Goal: Task Accomplishment & Management: Complete application form

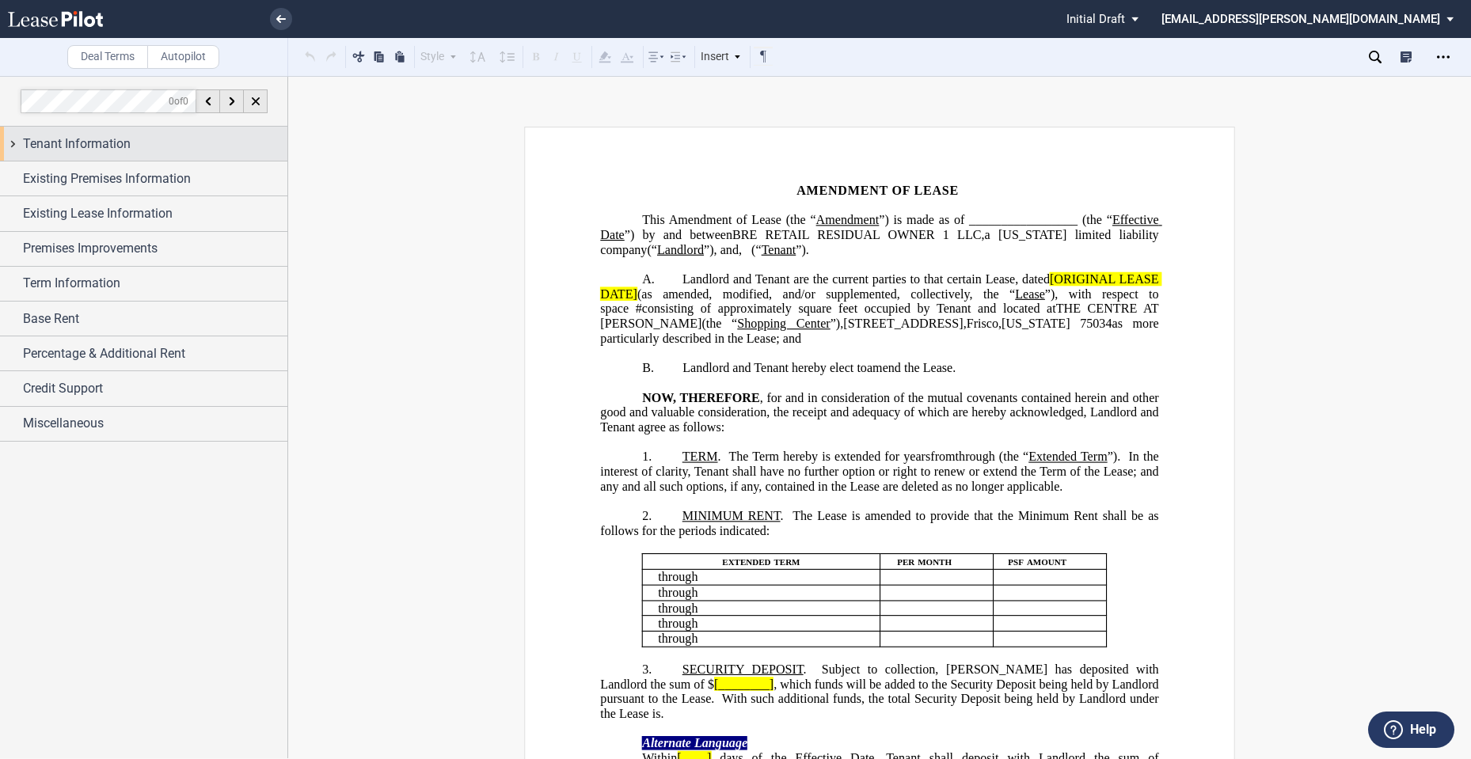
click at [78, 143] on span "Tenant Information" at bounding box center [77, 144] width 108 height 19
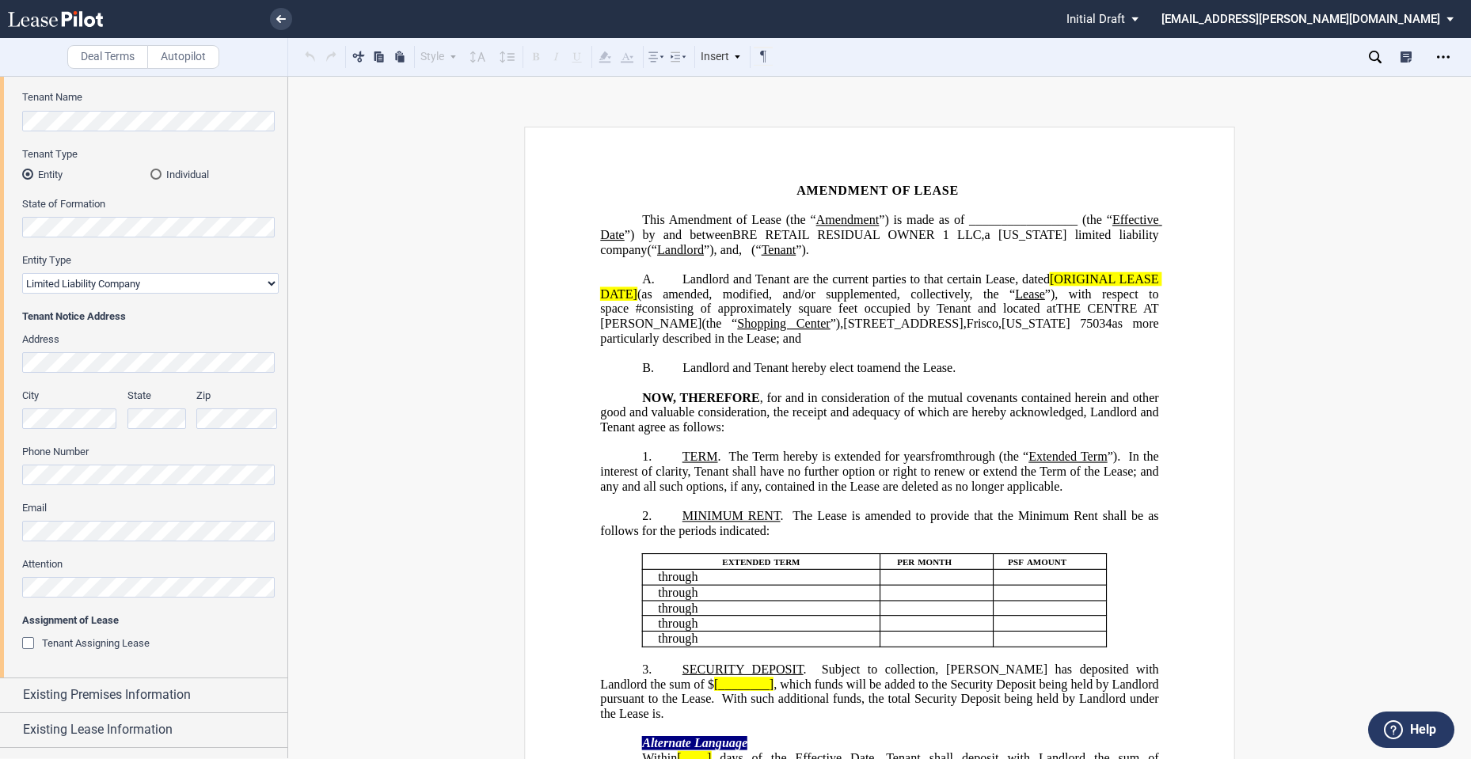
scroll to position [264, 0]
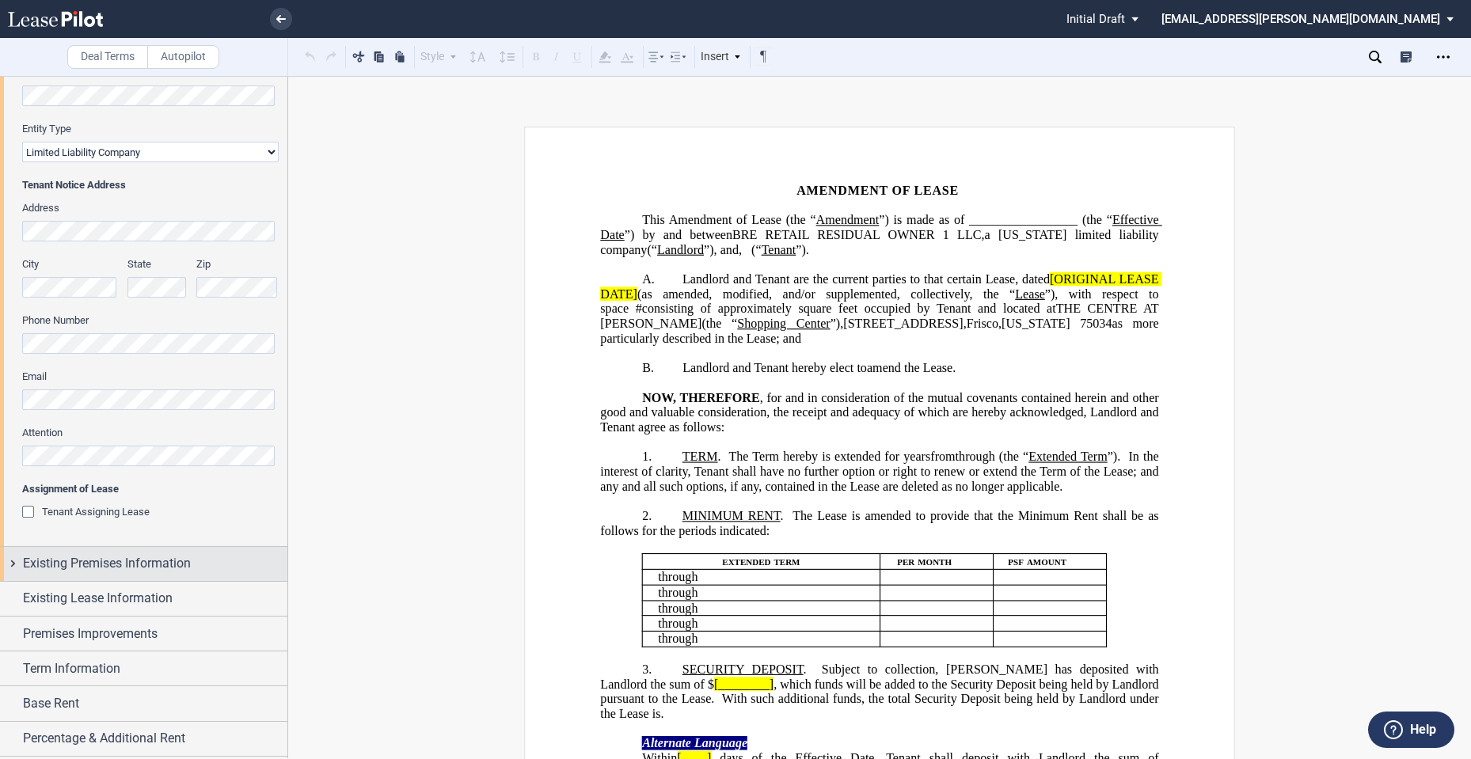
click at [139, 576] on div "Existing Premises Information" at bounding box center [143, 564] width 287 height 34
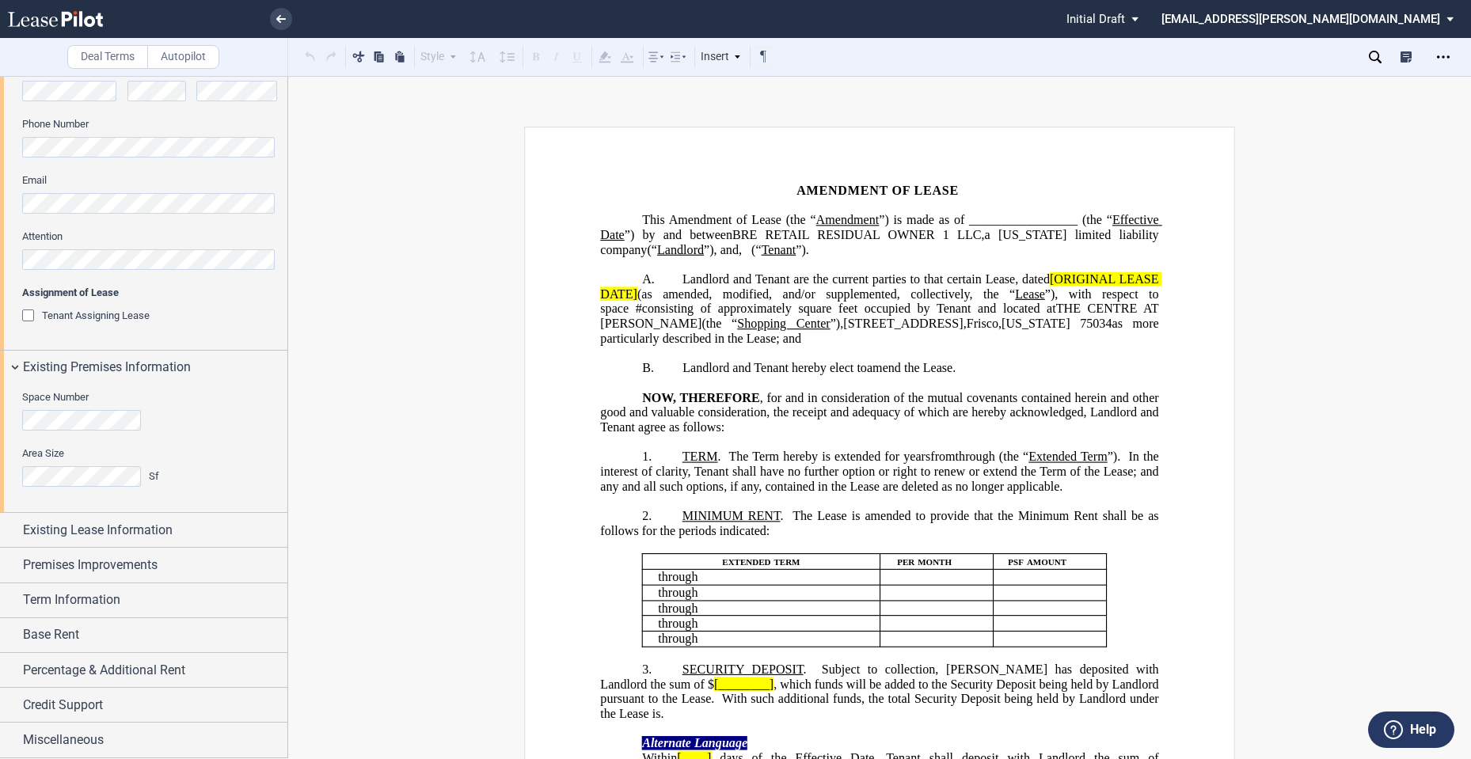
click at [748, 318] on span "Shopping Center" at bounding box center [783, 324] width 93 height 14
click at [165, 537] on span "Existing Lease Information" at bounding box center [98, 530] width 150 height 19
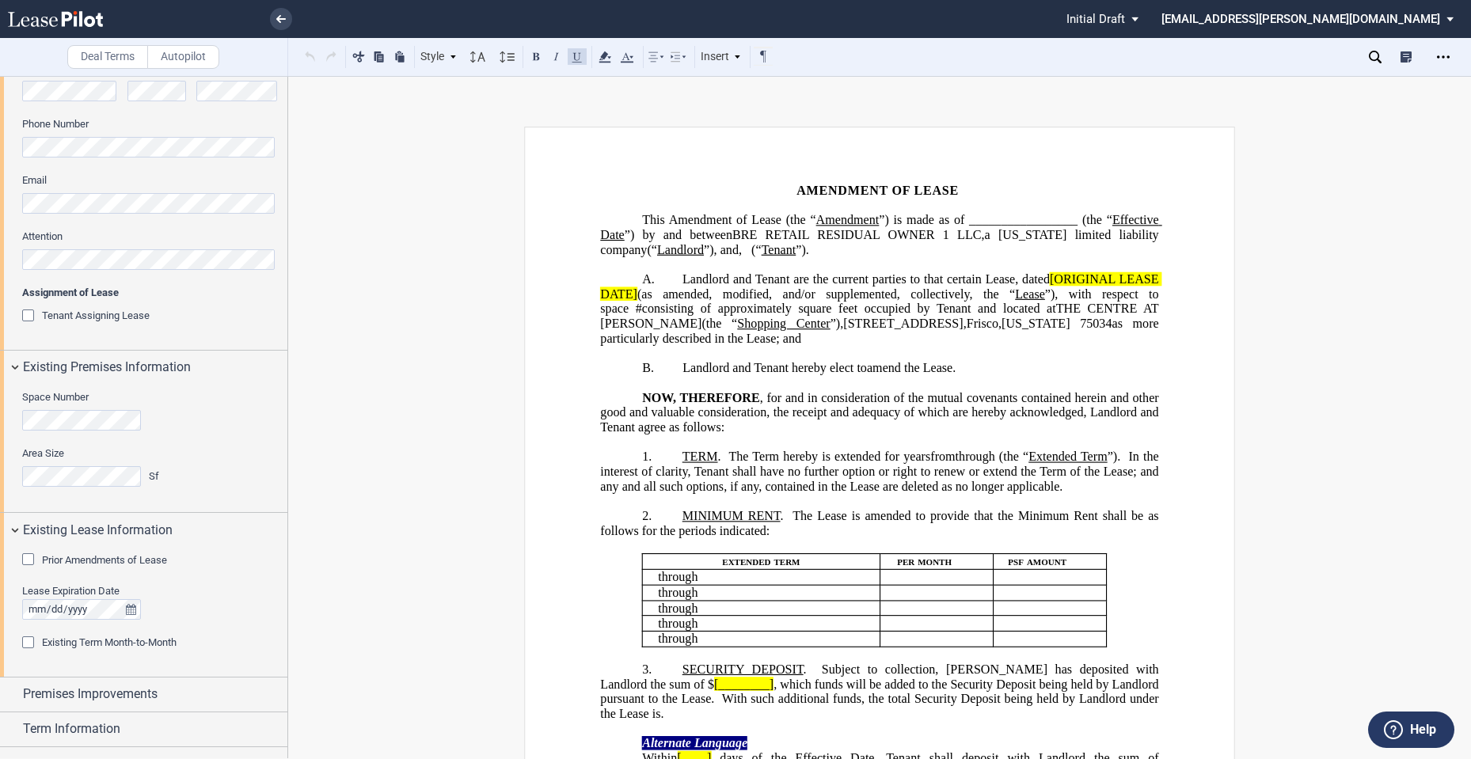
click at [153, 555] on span "Prior Amendments of Lease" at bounding box center [104, 560] width 125 height 12
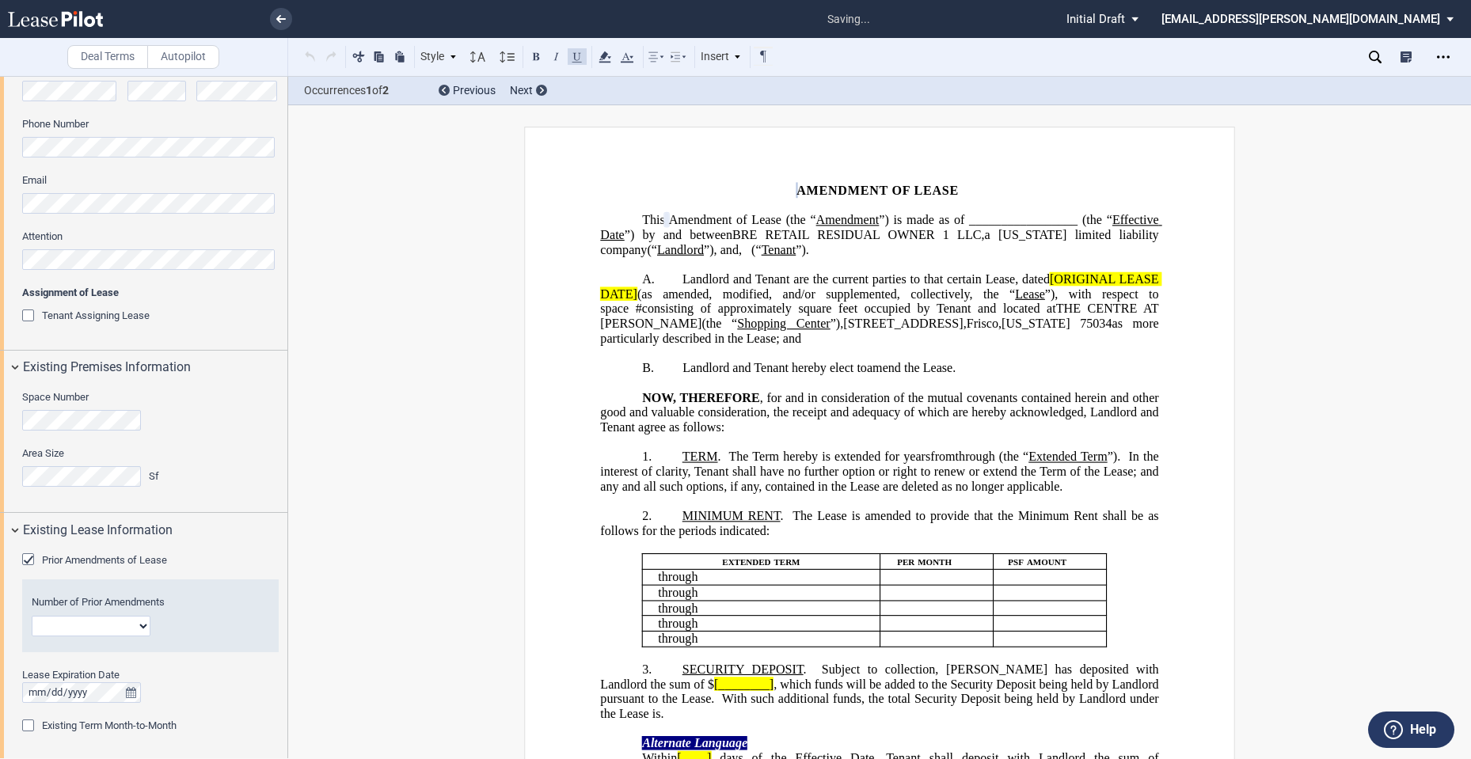
click at [153, 557] on span "Prior Amendments of Lease" at bounding box center [104, 560] width 125 height 12
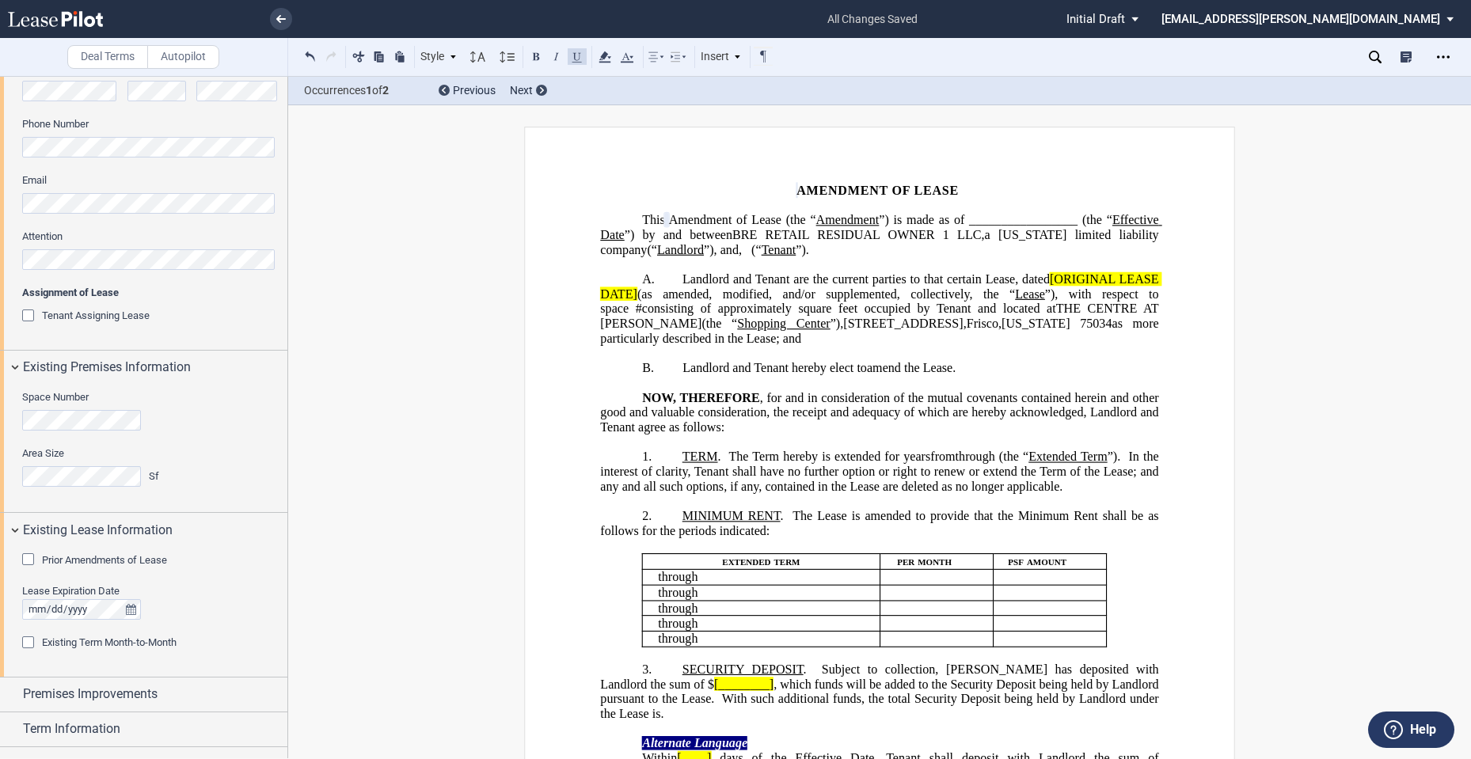
scroll to position [589, 0]
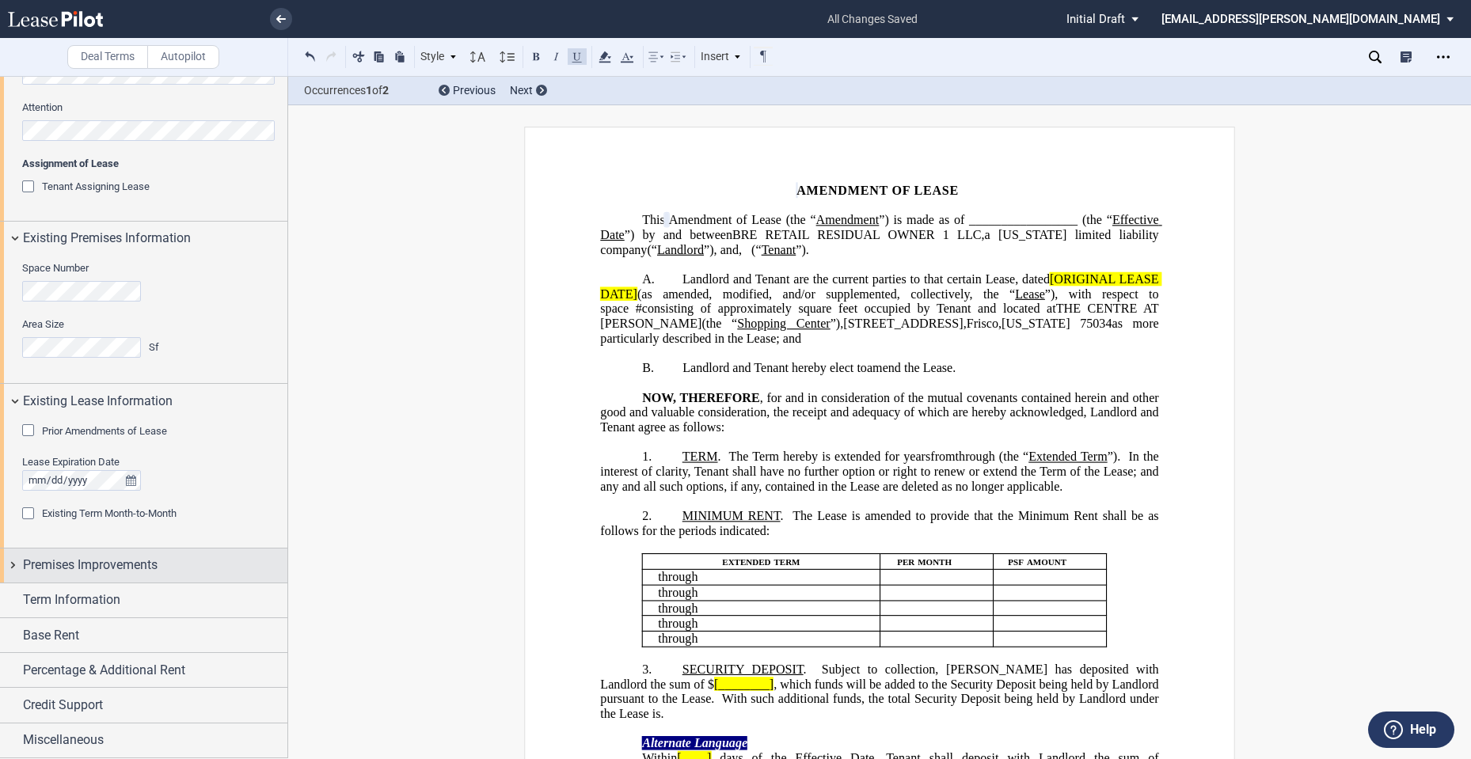
click at [101, 564] on span "Premises Improvements" at bounding box center [90, 565] width 135 height 19
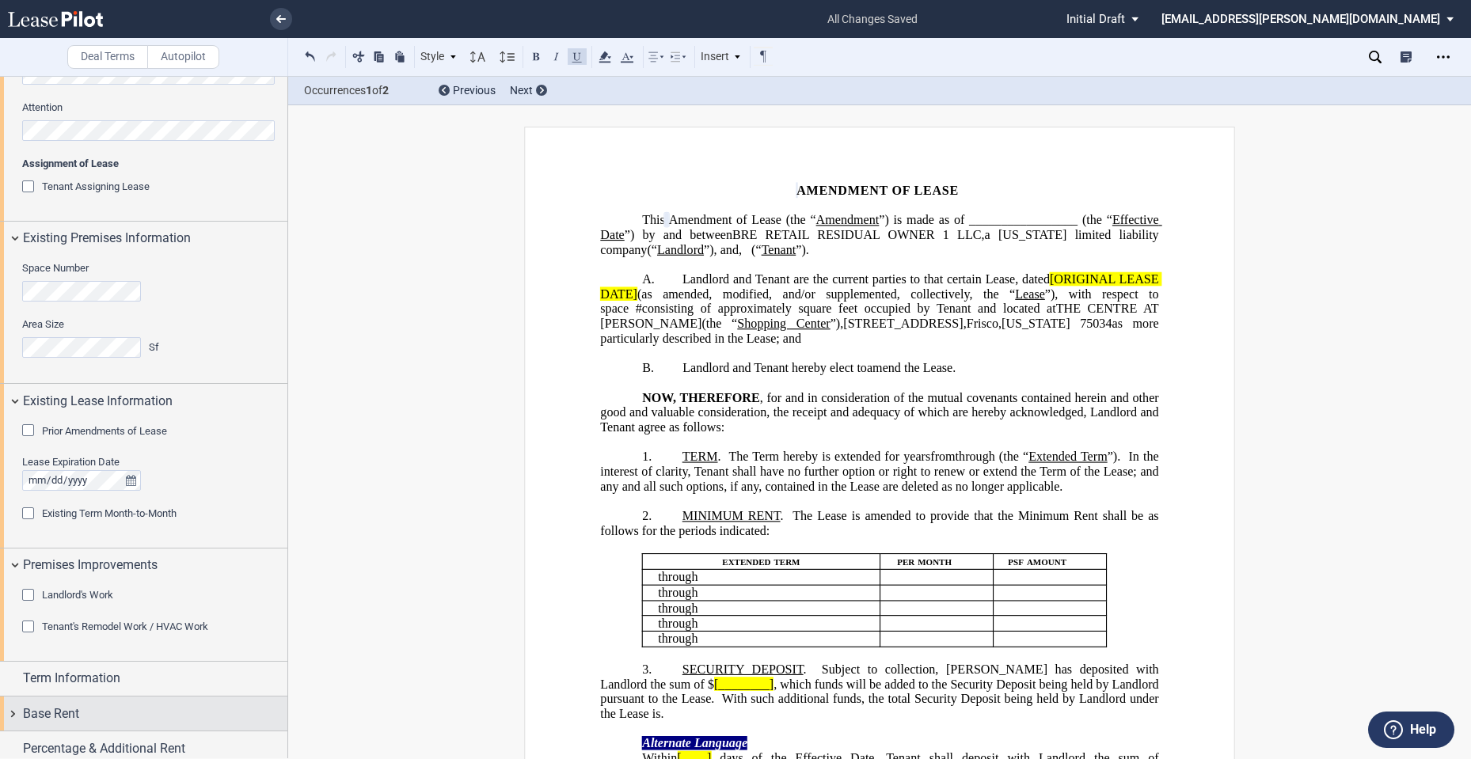
scroll to position [667, 0]
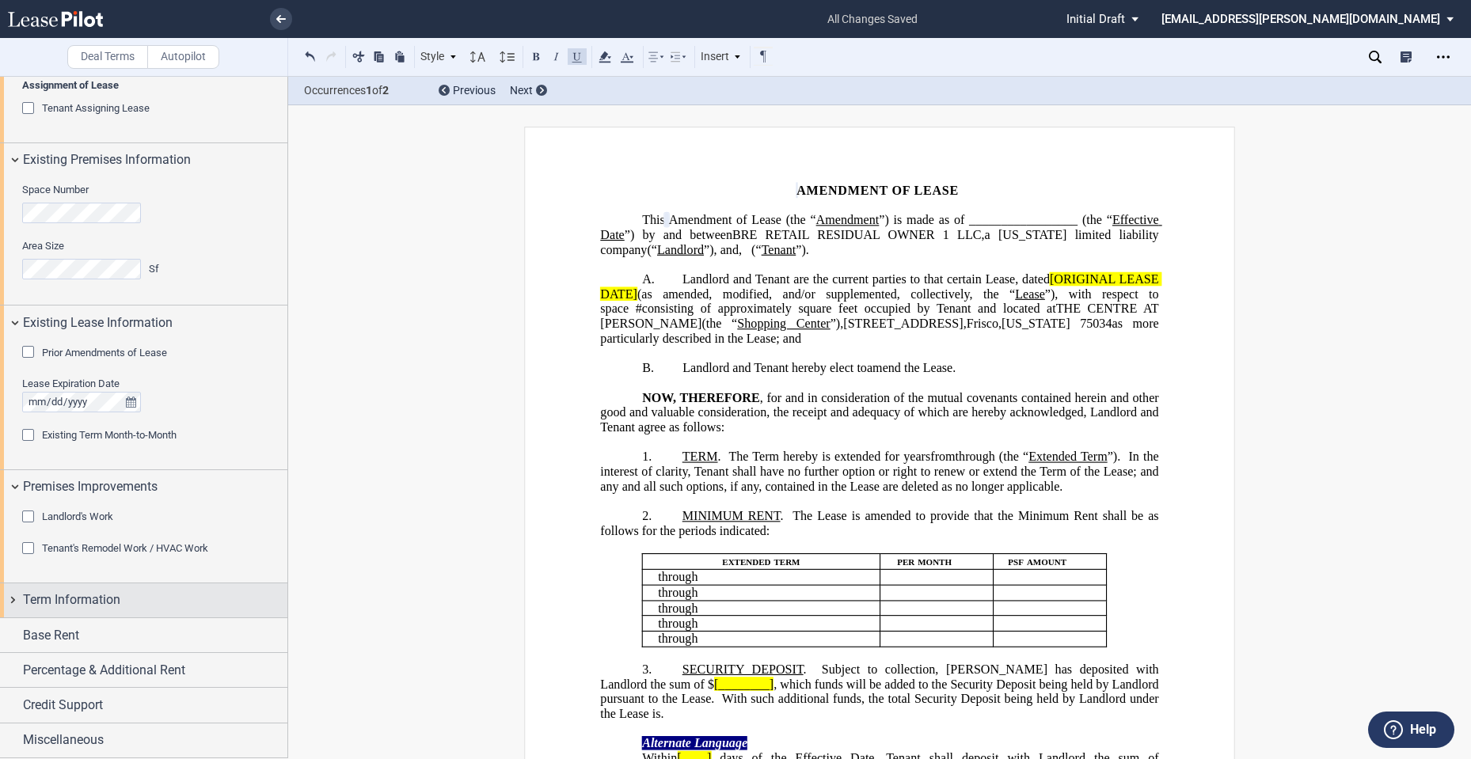
click at [87, 594] on span "Term Information" at bounding box center [71, 600] width 97 height 19
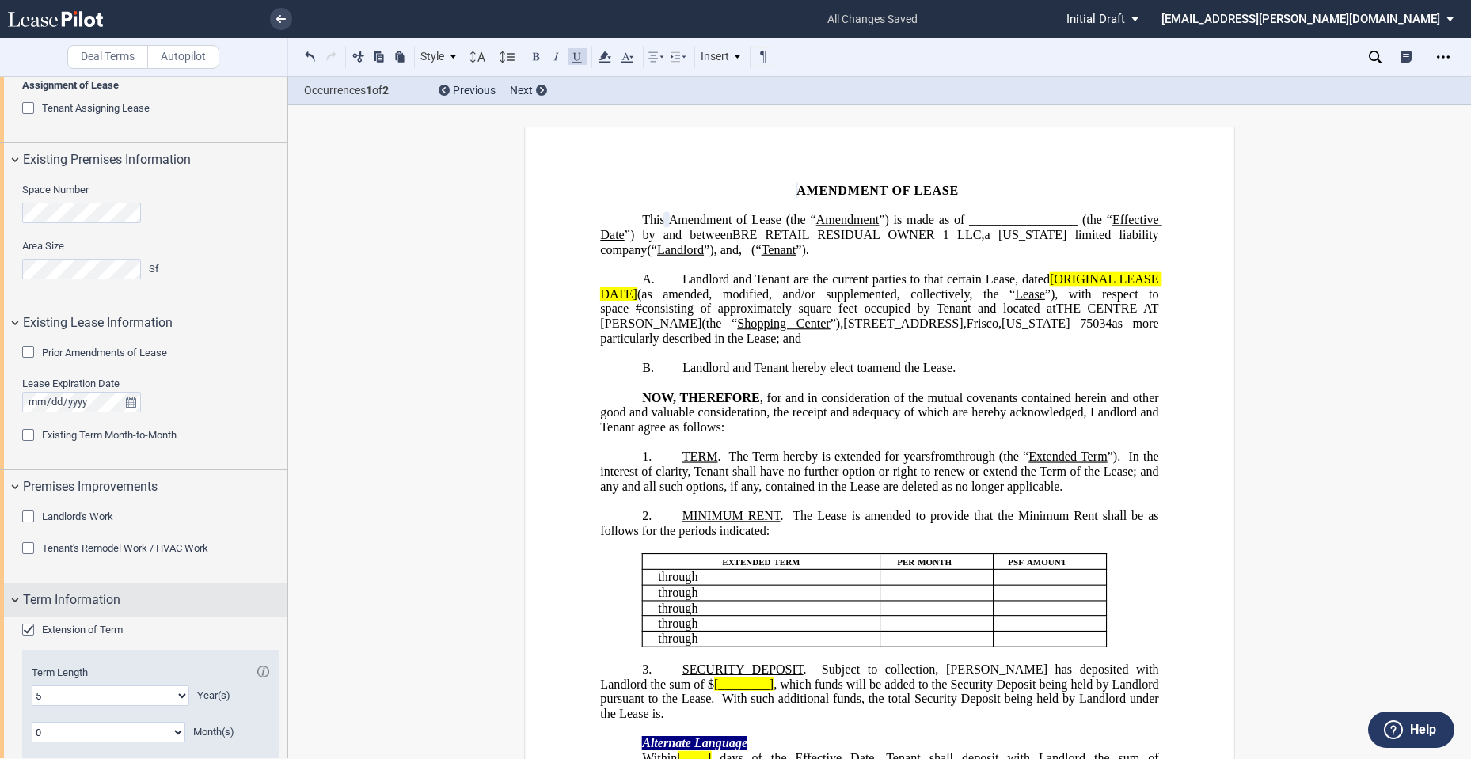
scroll to position [897, 0]
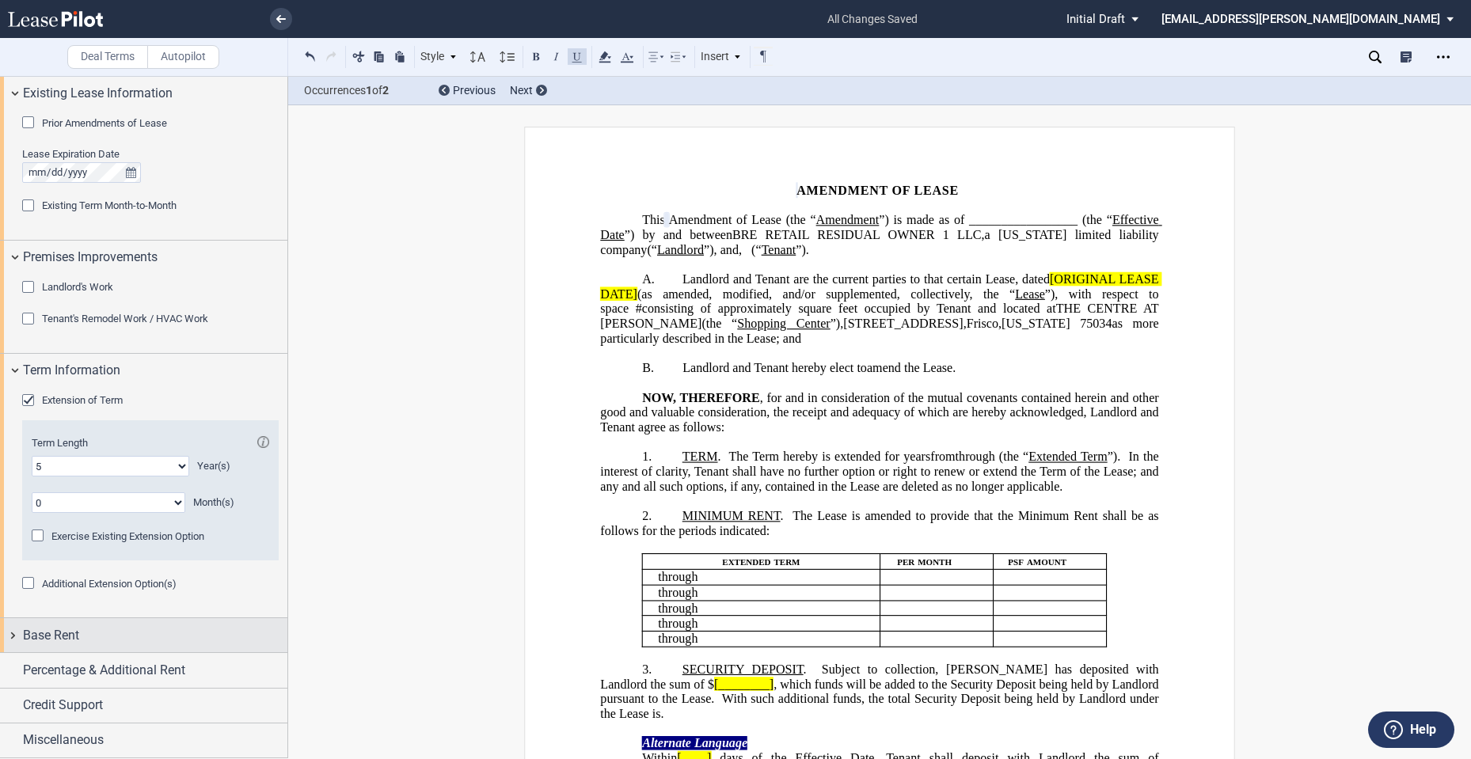
click at [91, 646] on div "Base Rent" at bounding box center [143, 635] width 287 height 34
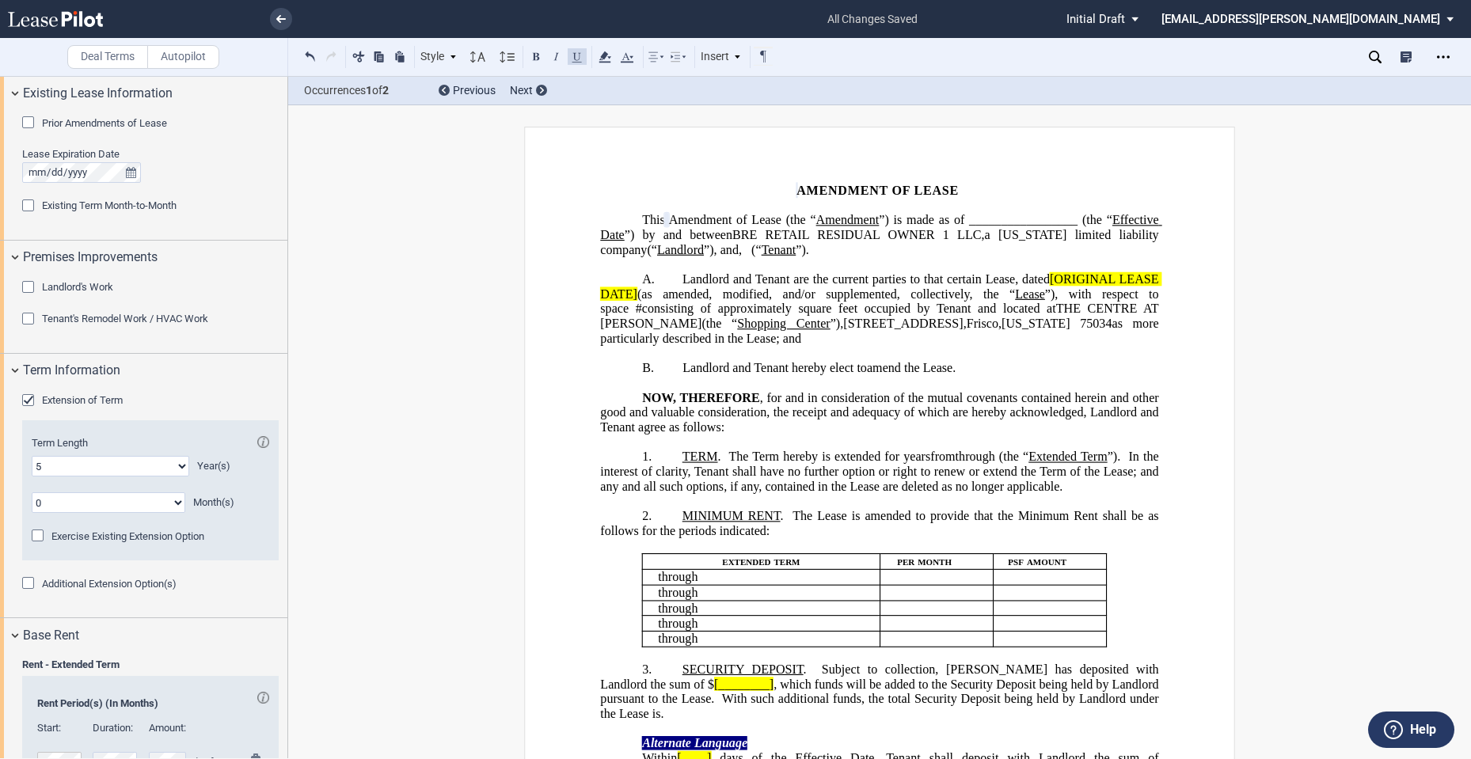
scroll to position [1232, 0]
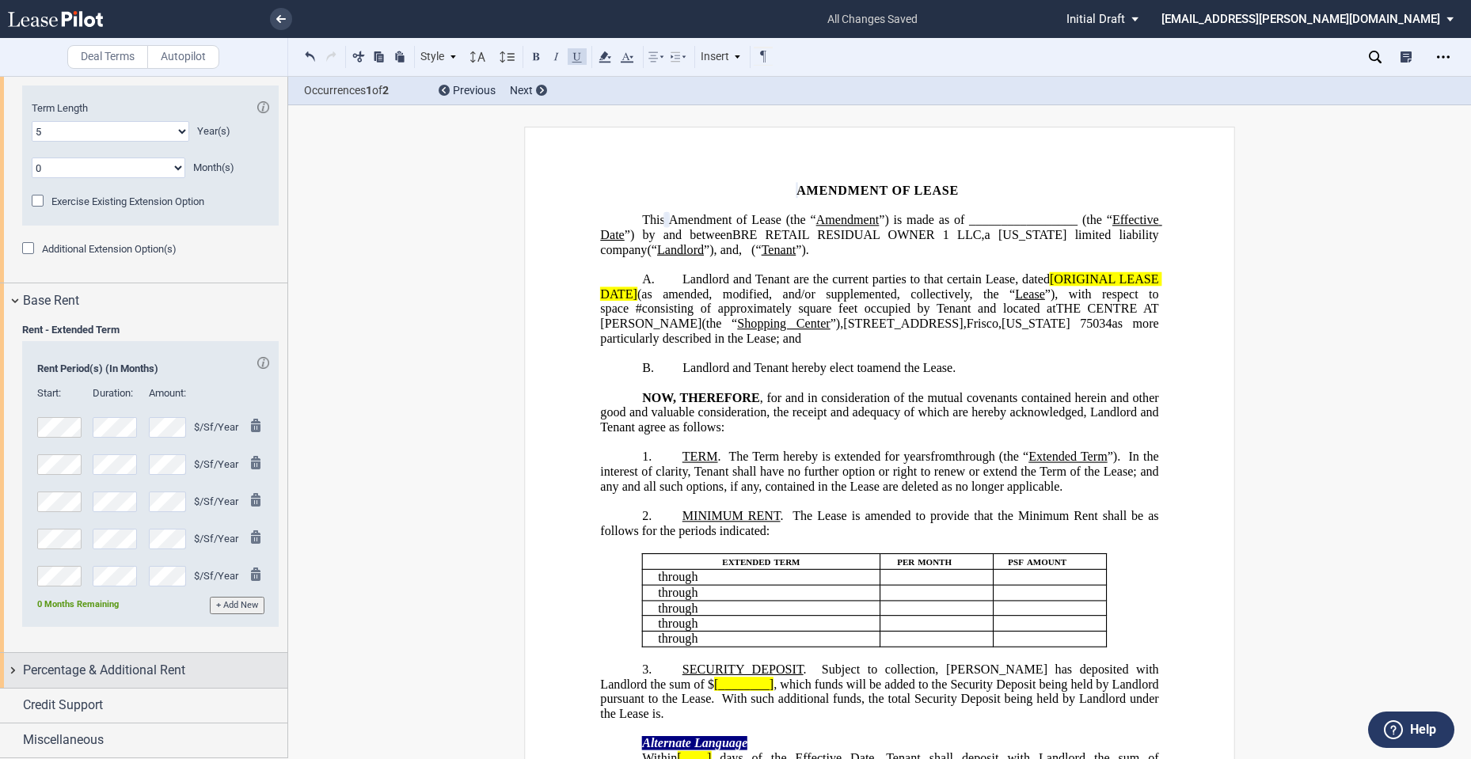
click at [91, 671] on span "Percentage & Additional Rent" at bounding box center [104, 670] width 162 height 19
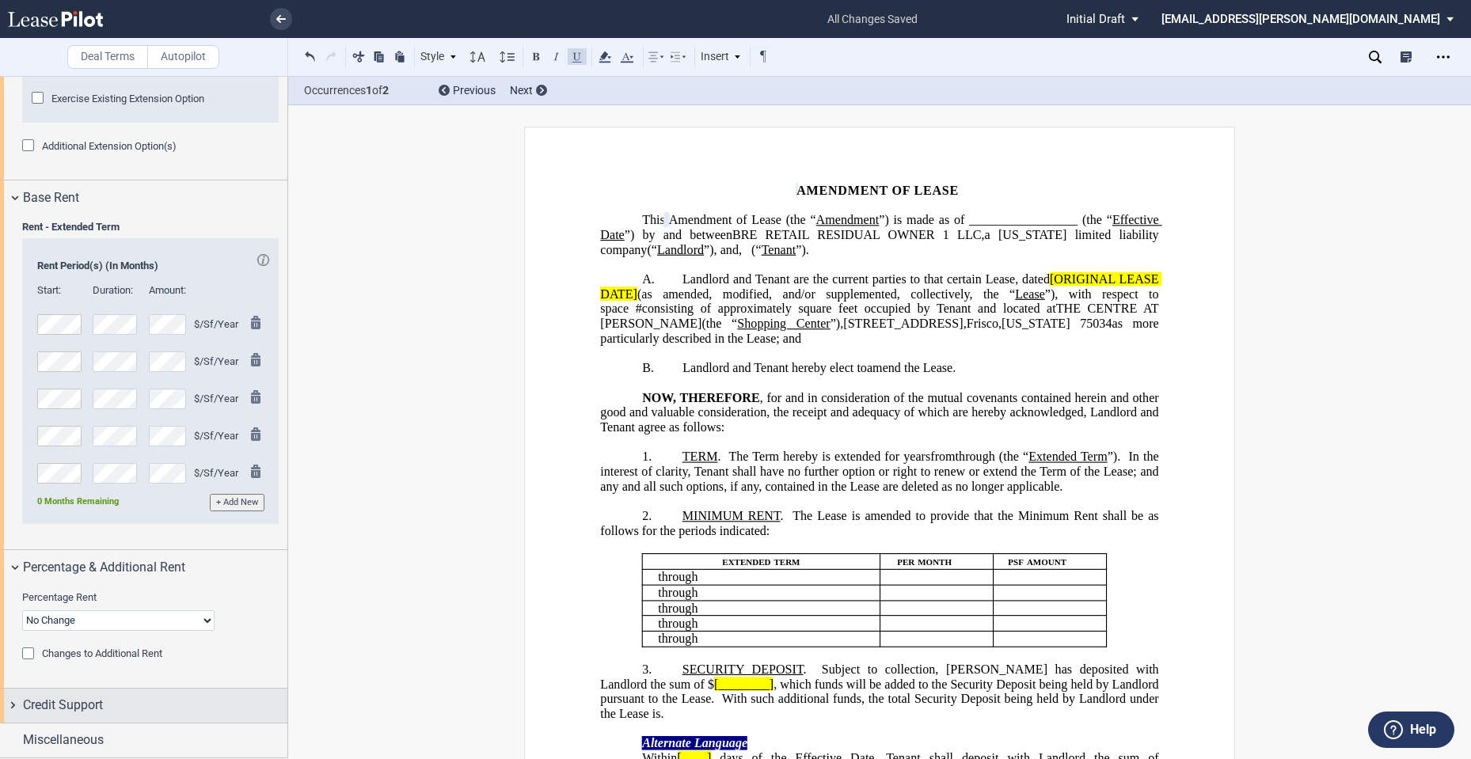
click at [92, 693] on div "Credit Support" at bounding box center [143, 706] width 287 height 34
click at [92, 736] on span "Existing Guarantor" at bounding box center [83, 735] width 82 height 12
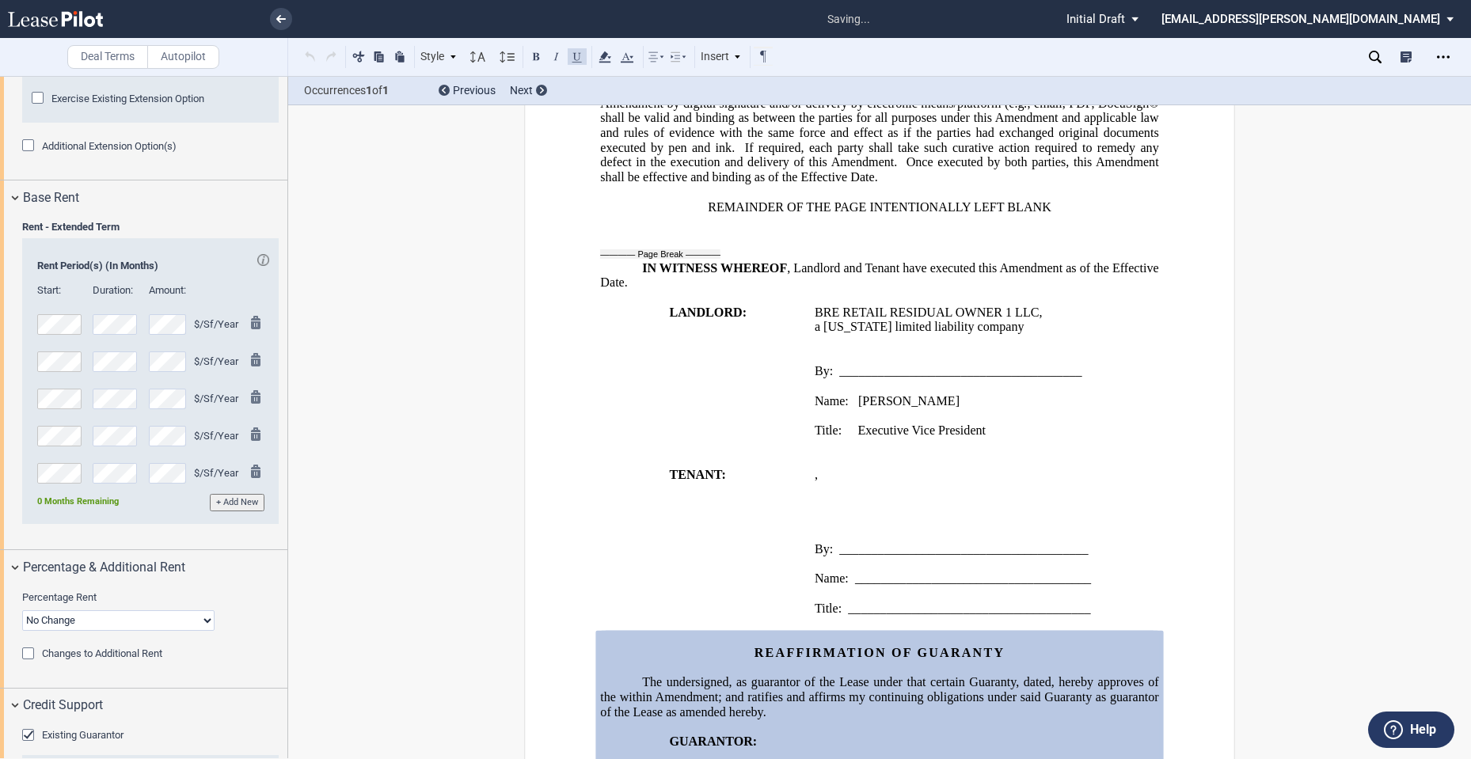
scroll to position [1731, 0]
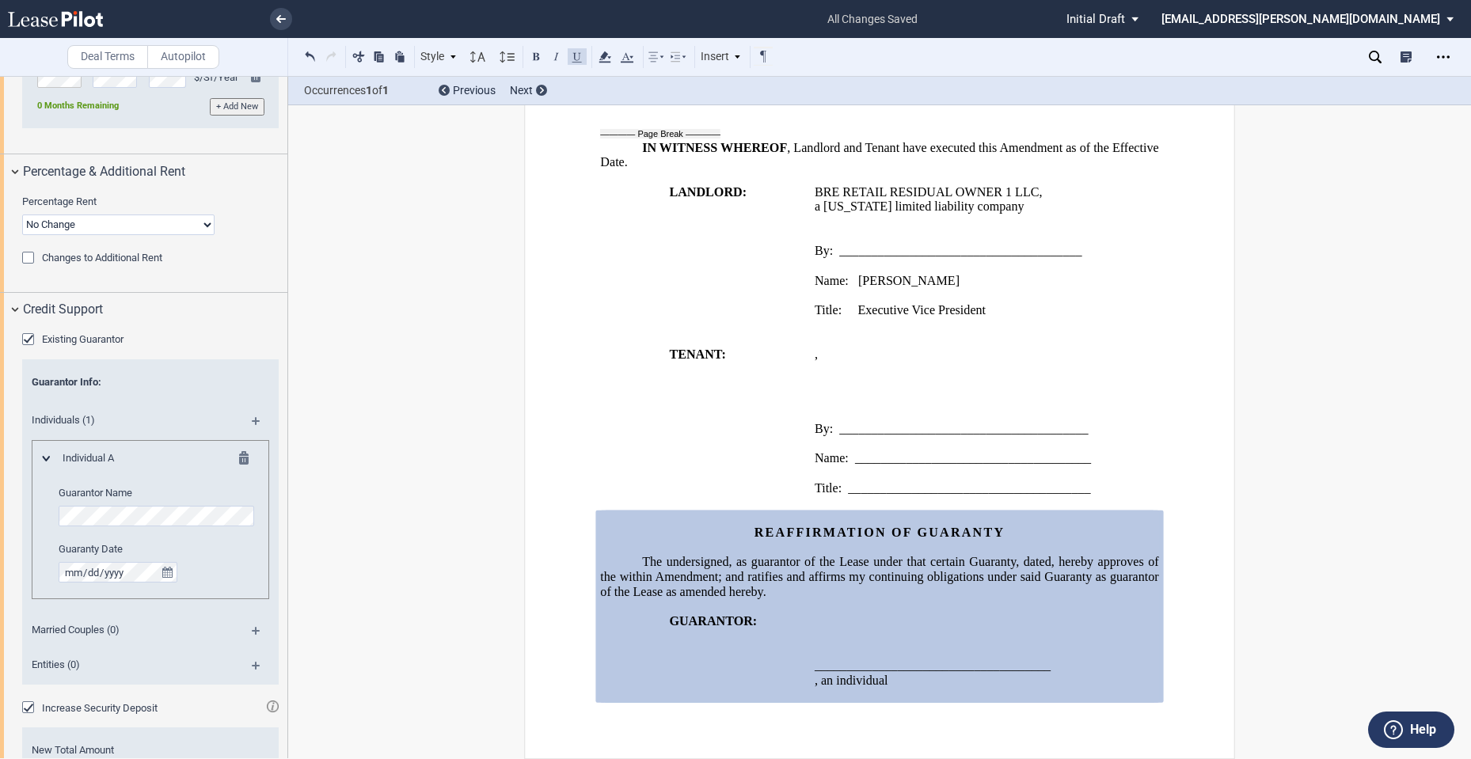
click at [120, 636] on span "Married Couples (0)" at bounding box center [129, 630] width 214 height 14
drag, startPoint x: 120, startPoint y: 634, endPoint x: 336, endPoint y: 654, distance: 217.0
click at [120, 634] on span "Married Couples (0)" at bounding box center [129, 630] width 214 height 14
click at [250, 625] on div "Married Couples (0)" at bounding box center [150, 632] width 257 height 35
click at [252, 631] on md-icon at bounding box center [262, 636] width 21 height 19
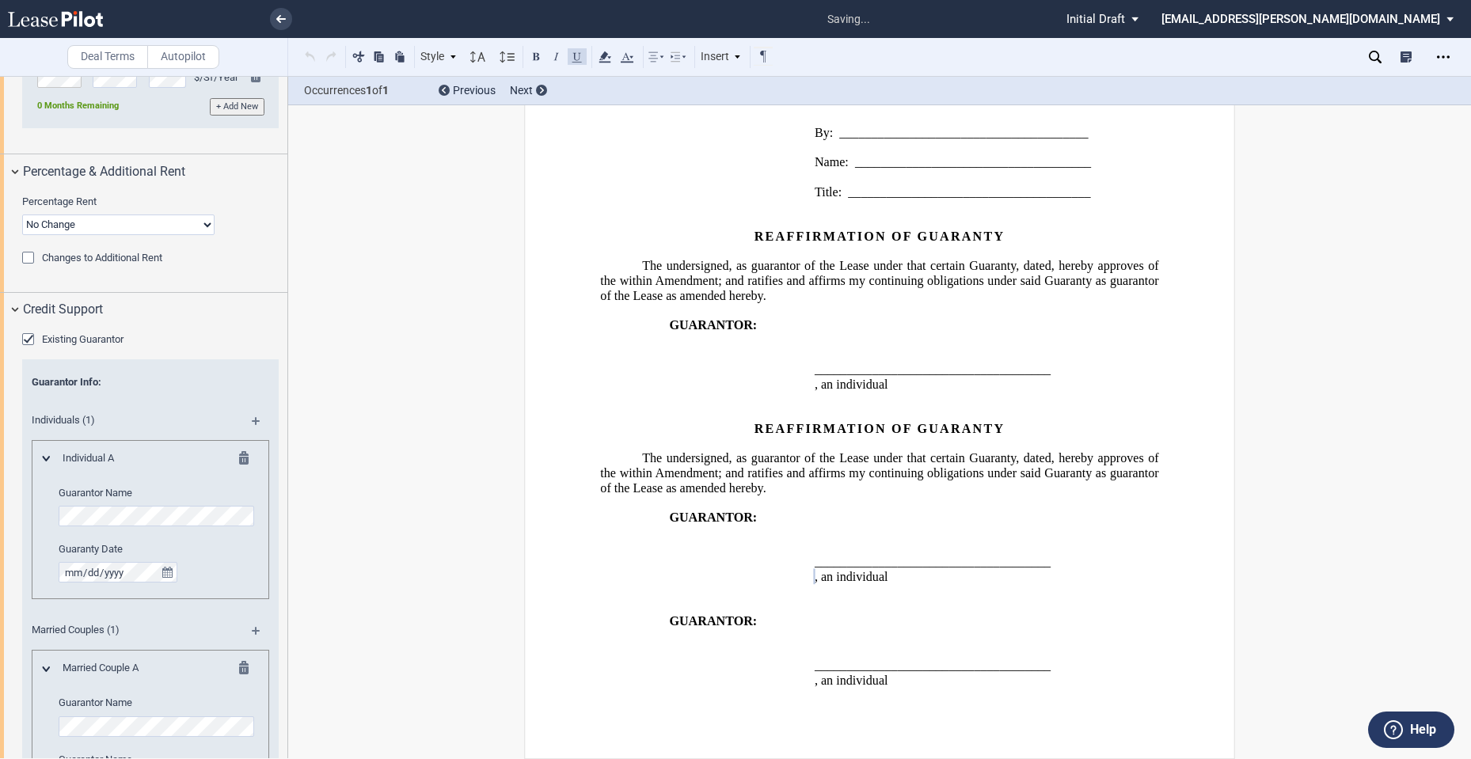
scroll to position [1863, 0]
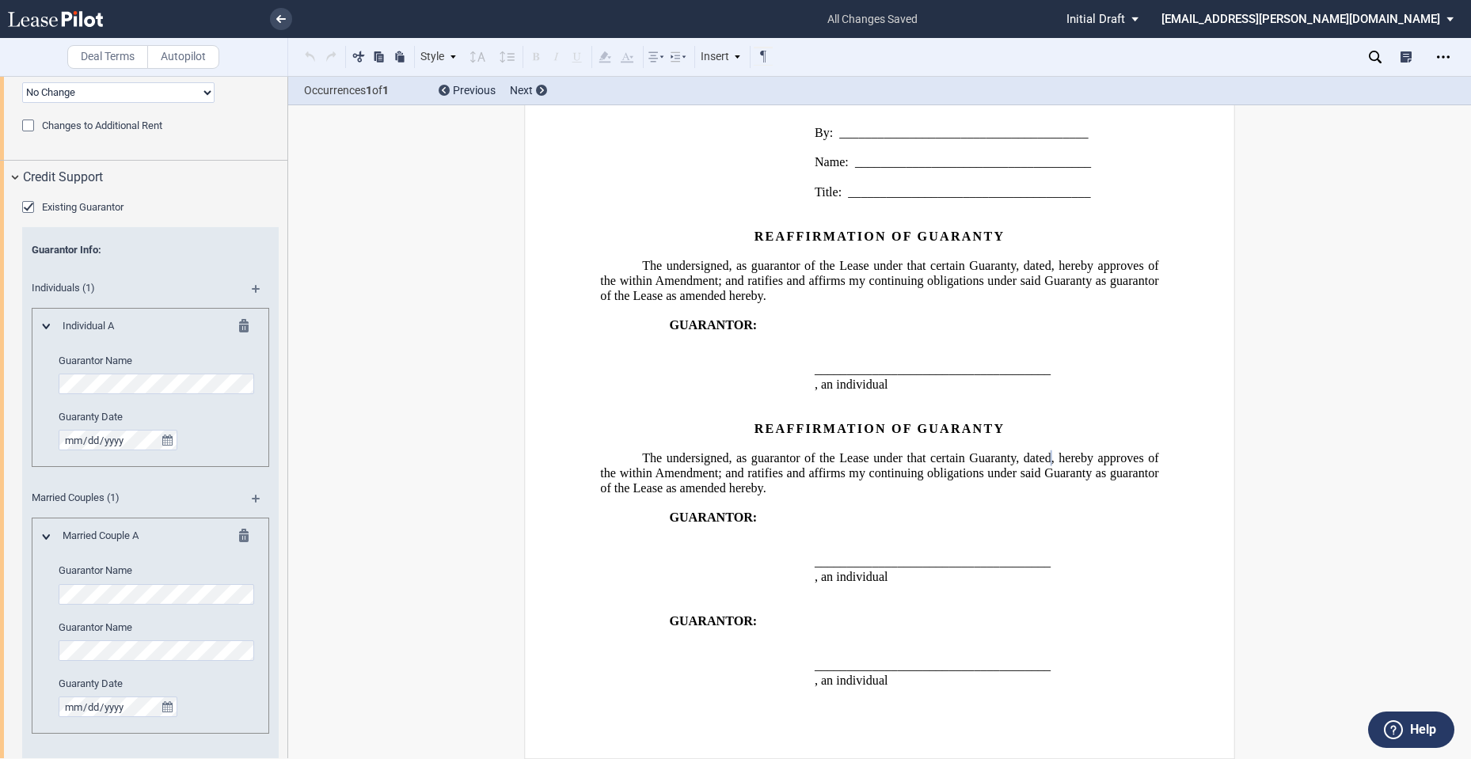
click at [213, 694] on editor-control "Guaranty Date" at bounding box center [159, 697] width 200 height 40
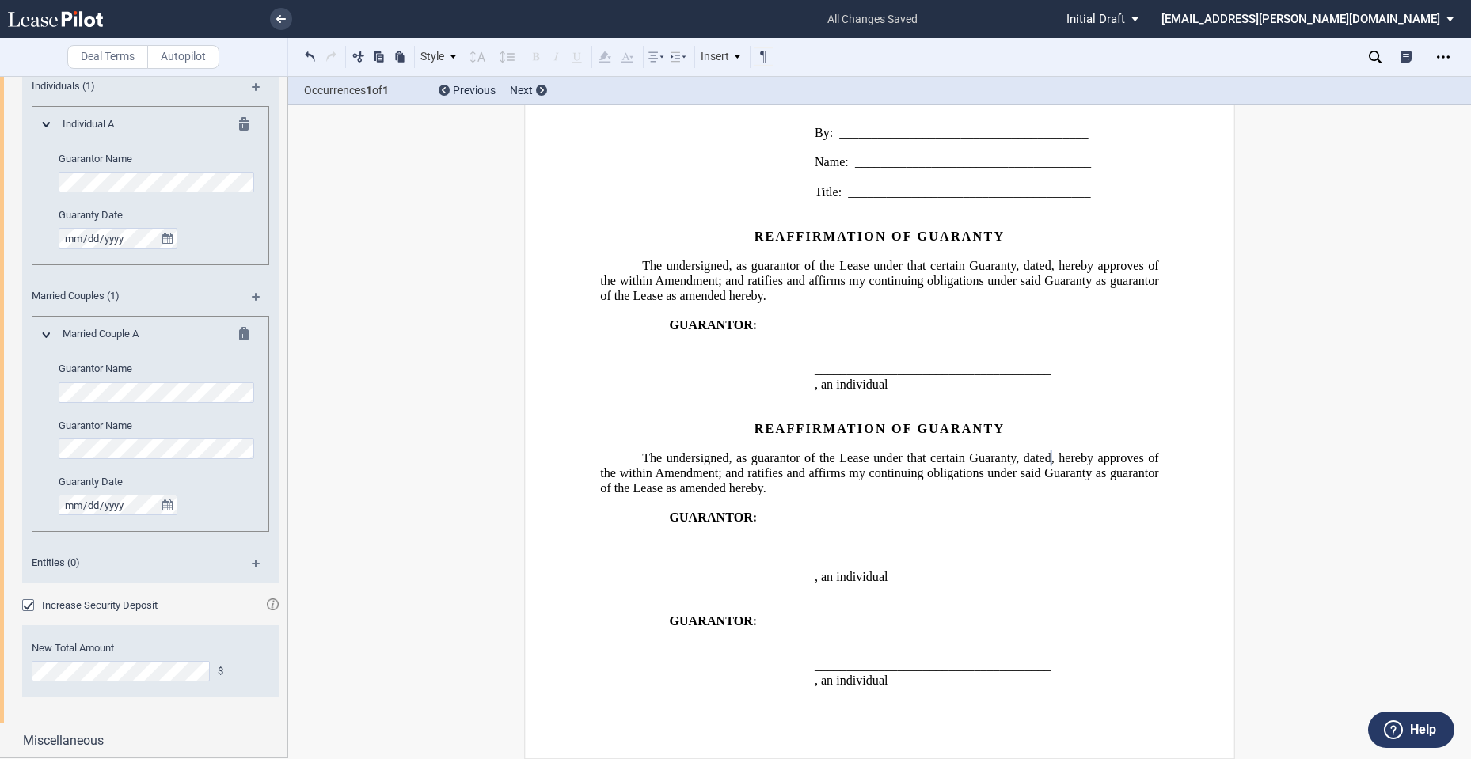
click at [154, 606] on span "Increase Security Deposit" at bounding box center [100, 605] width 116 height 12
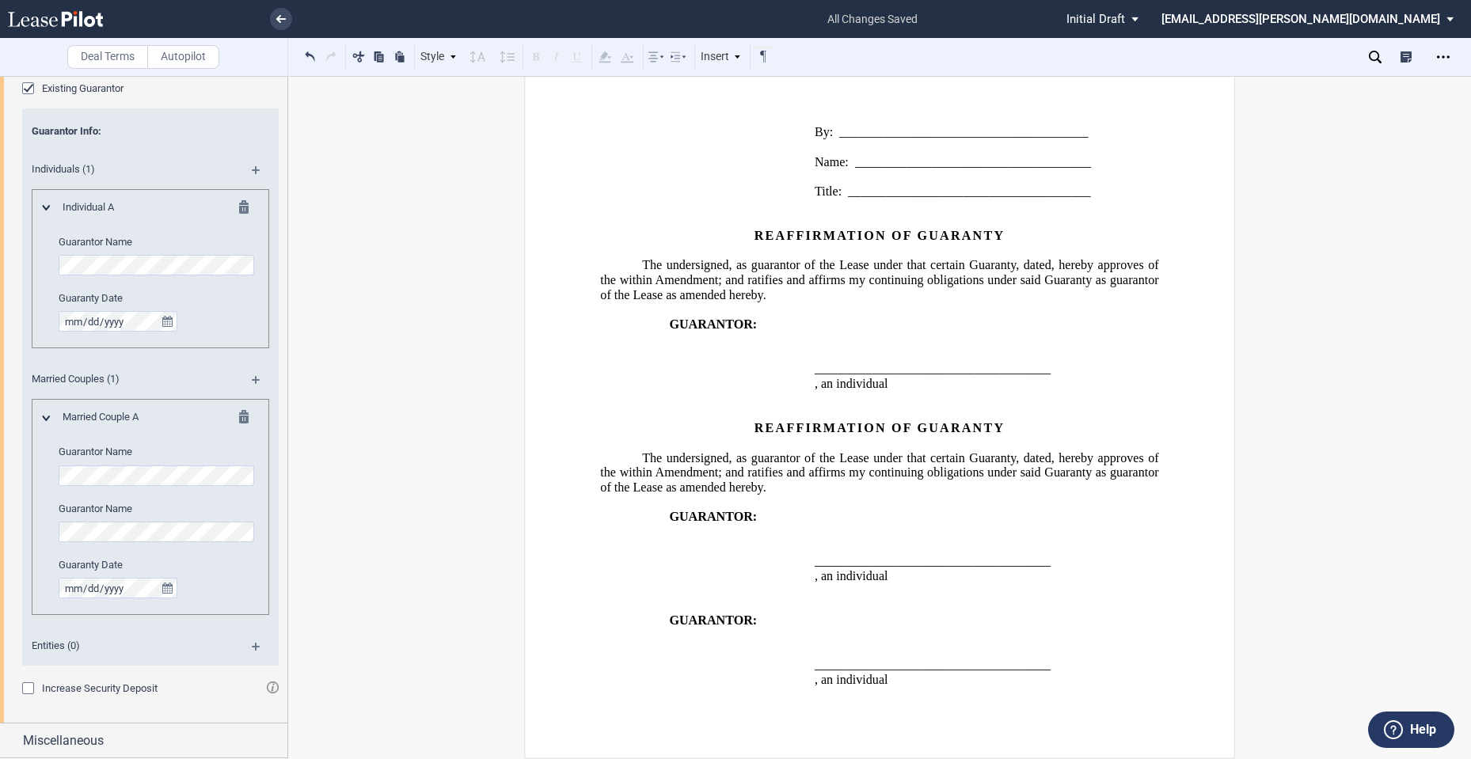
scroll to position [1982, 0]
click at [1435, 59] on div "Open Lease options menu" at bounding box center [1443, 56] width 25 height 25
click at [1331, 86] on div "Download" at bounding box center [1351, 84] width 193 height 13
